Goal: Find specific page/section: Find specific page/section

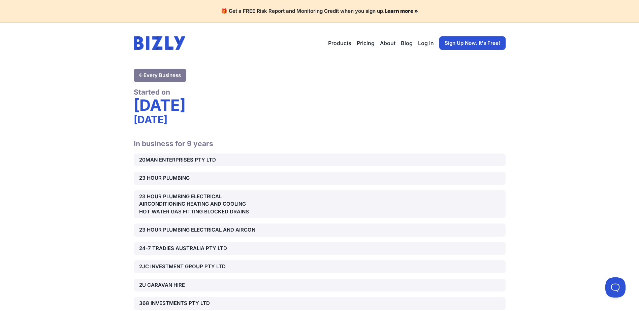
click at [190, 160] on div "20MAN ENTERPRISES PTY LTD" at bounding box center [198, 160] width 119 height 8
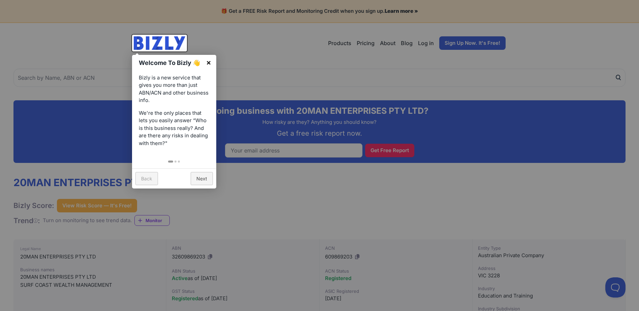
click at [209, 62] on link "×" at bounding box center [208, 62] width 15 height 15
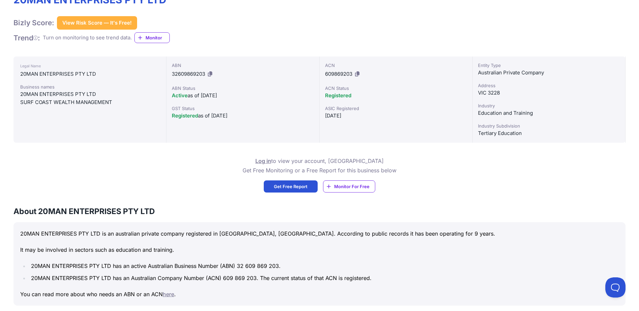
scroll to position [135, 0]
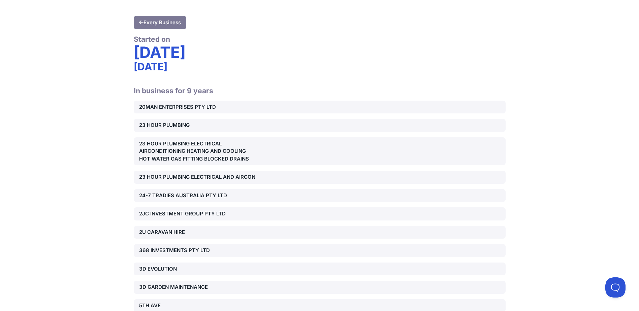
scroll to position [67, 0]
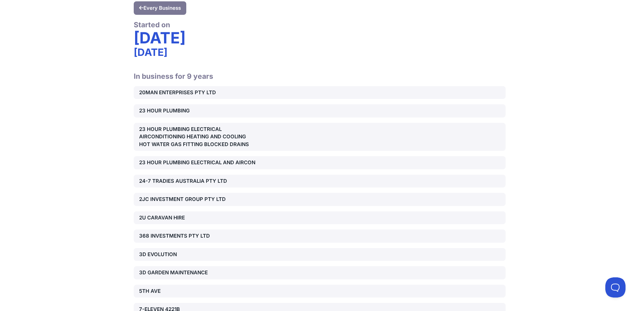
click at [176, 110] on div "23 HOUR PLUMBING" at bounding box center [198, 111] width 119 height 8
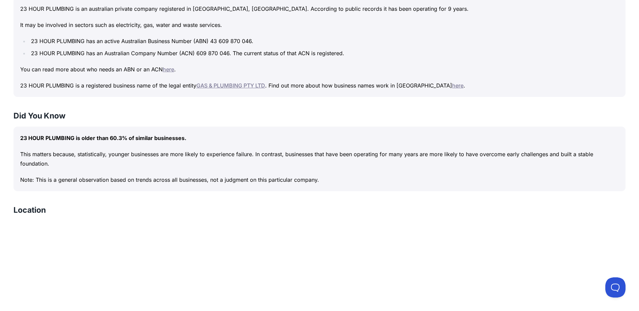
scroll to position [438, 0]
